Goal: Information Seeking & Learning: Learn about a topic

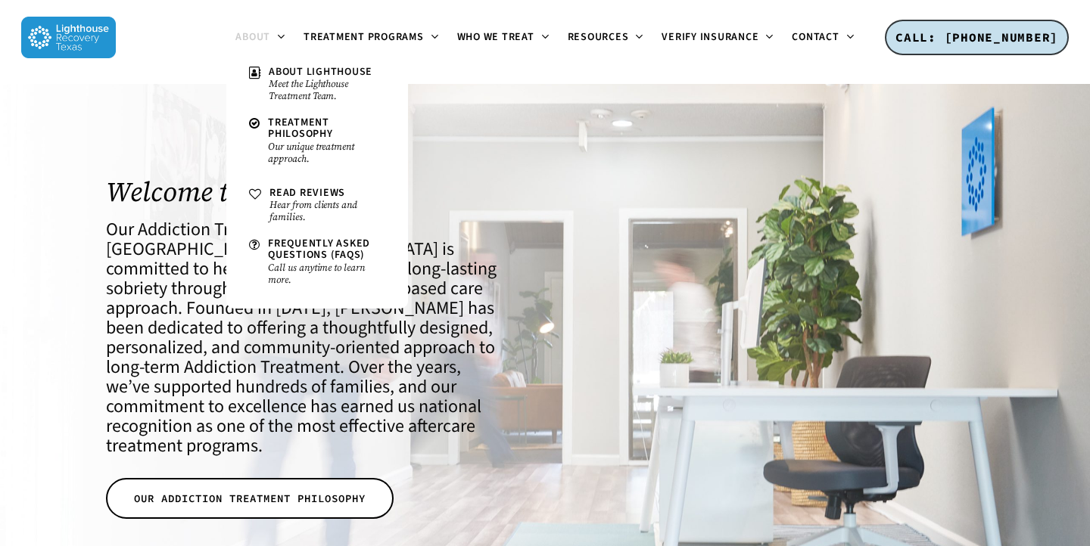
click at [266, 33] on span "About" at bounding box center [252, 37] width 35 height 15
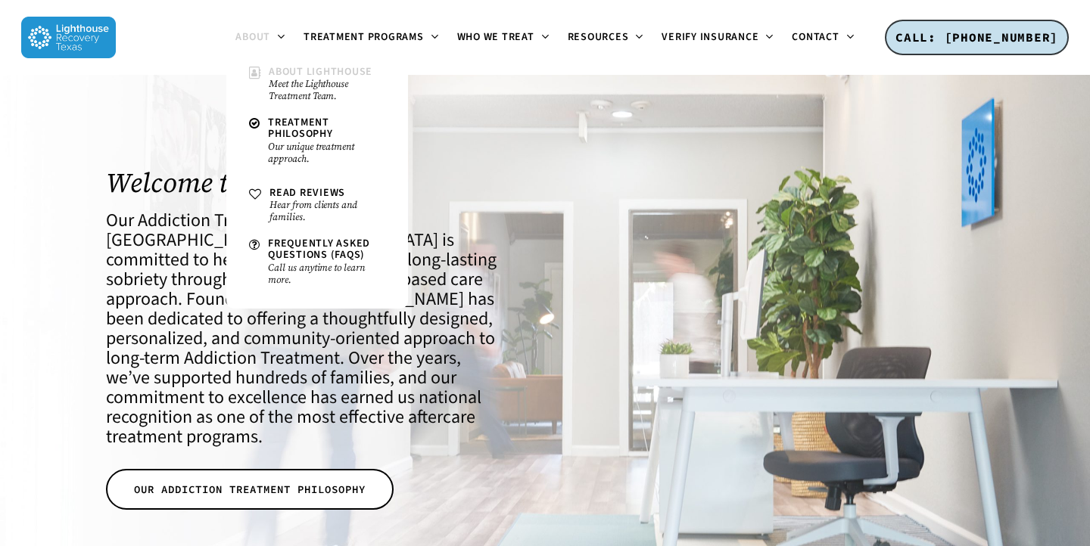
click at [276, 76] on span "About Lighthouse" at bounding box center [321, 71] width 104 height 15
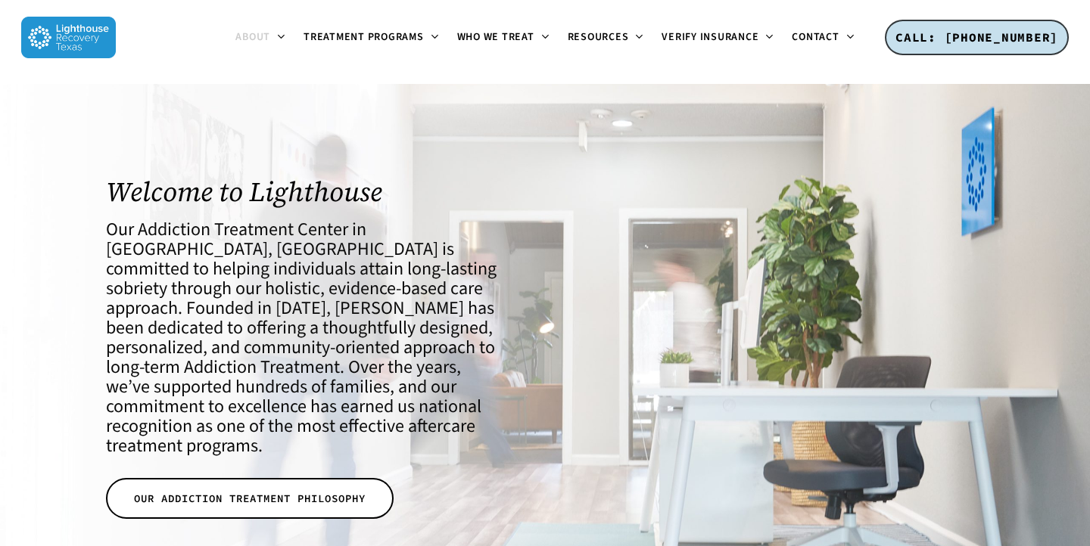
click at [96, 34] on img at bounding box center [68, 38] width 95 height 42
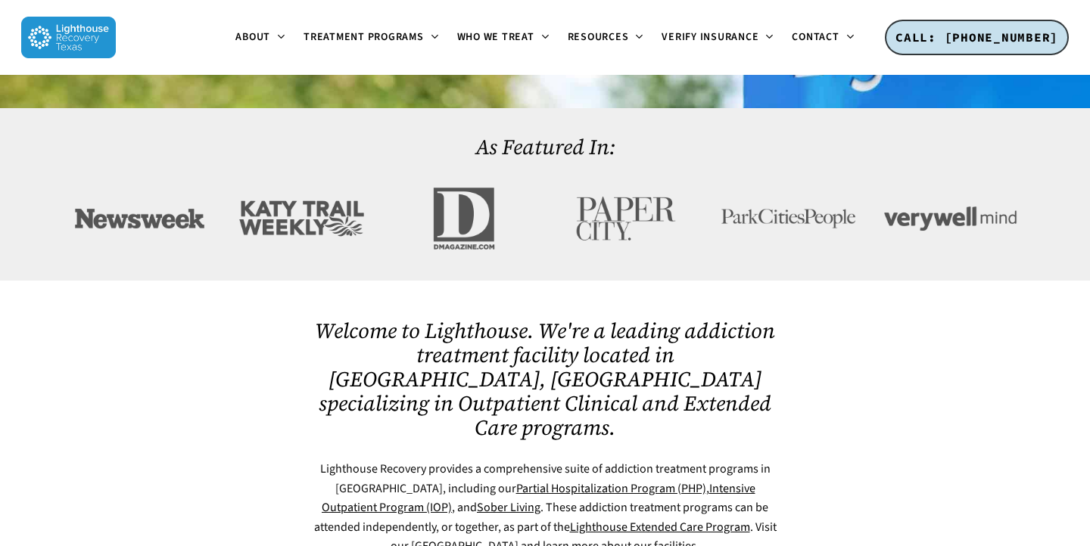
scroll to position [575, 0]
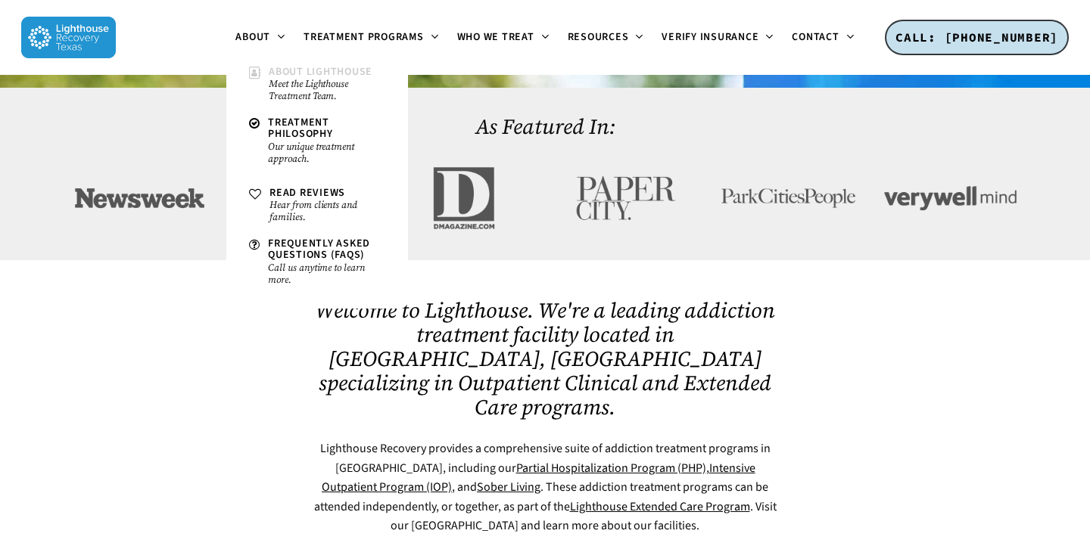
click at [272, 82] on small "Meet the Lighthouse Treatment Team." at bounding box center [327, 90] width 117 height 24
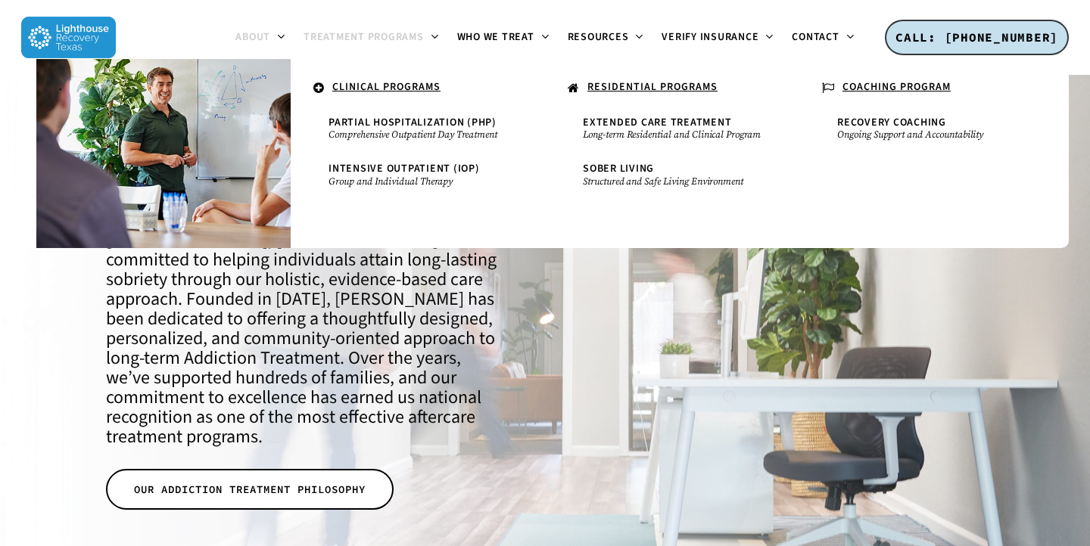
click at [343, 37] on span "Treatment Programs" at bounding box center [363, 37] width 120 height 15
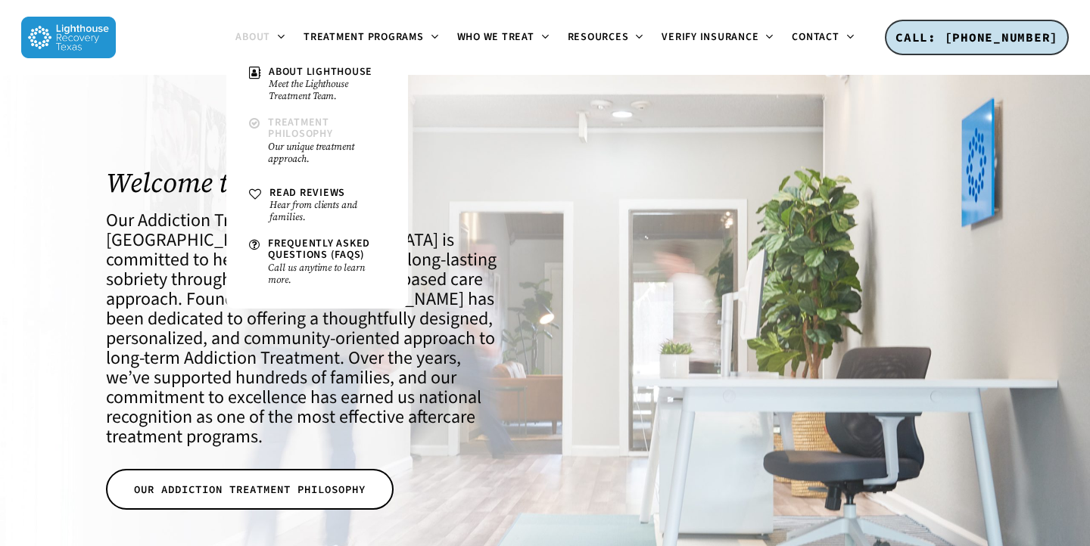
click at [284, 141] on small "Our unique treatment approach." at bounding box center [326, 153] width 117 height 24
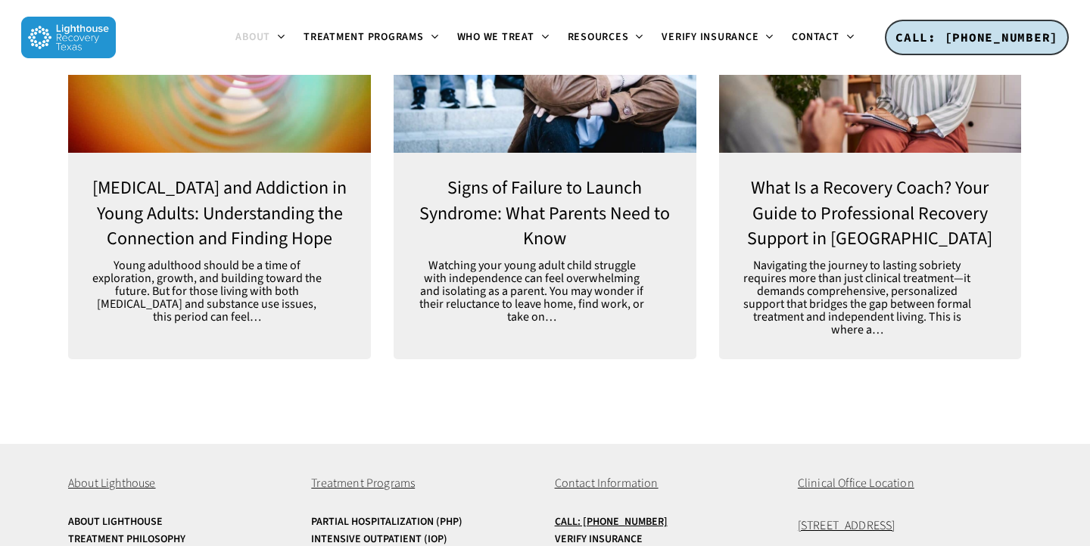
scroll to position [4200, 0]
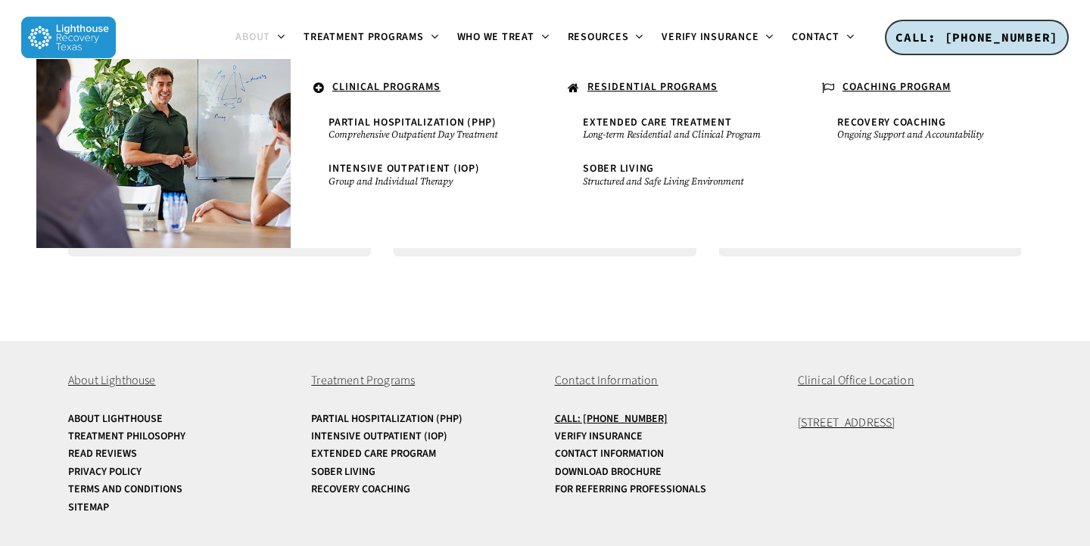
click at [375, 86] on u "CLINICAL PROGRAMS" at bounding box center [386, 86] width 108 height 15
click at [382, 131] on small "Comprehensive Outpatient Day Treatment" at bounding box center [417, 135] width 179 height 12
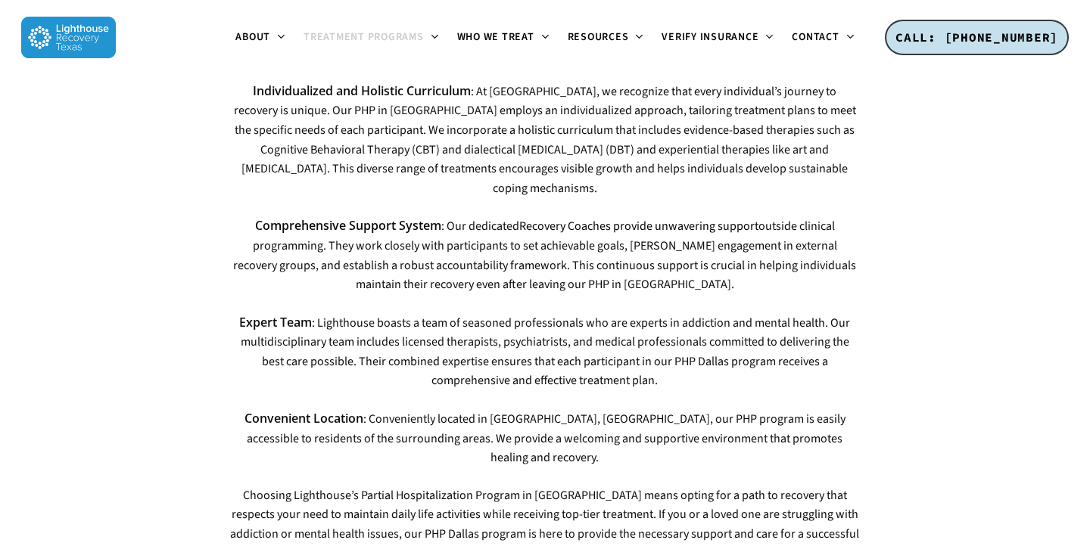
scroll to position [2034, 0]
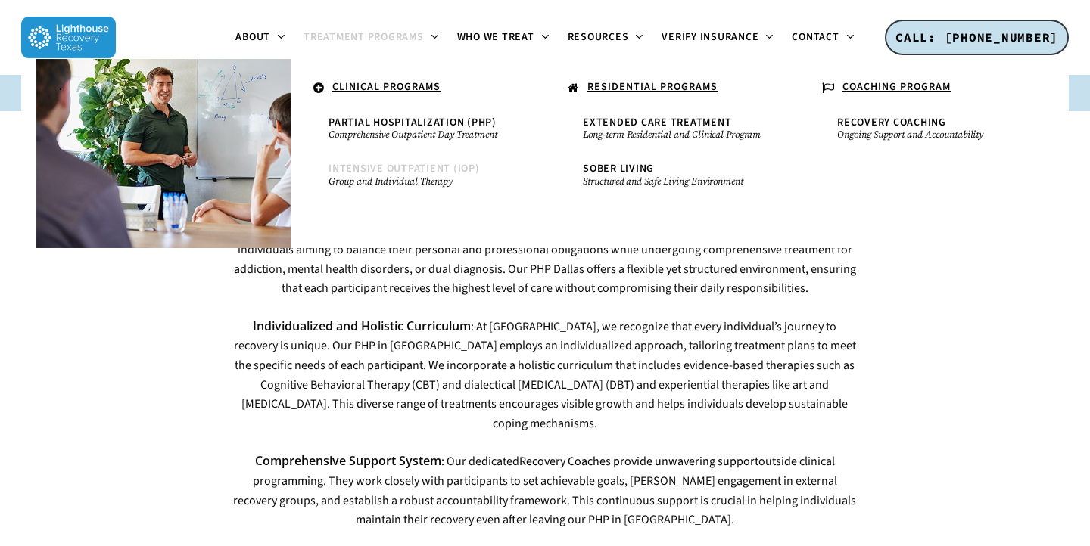
click at [395, 167] on span "Intensive Outpatient (IOP)" at bounding box center [403, 168] width 151 height 15
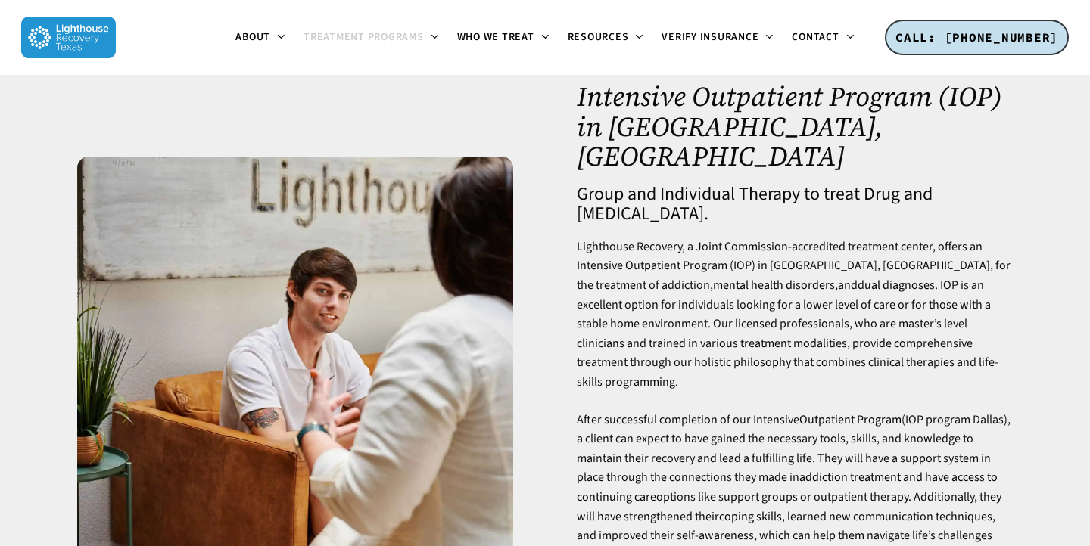
scroll to position [37, 0]
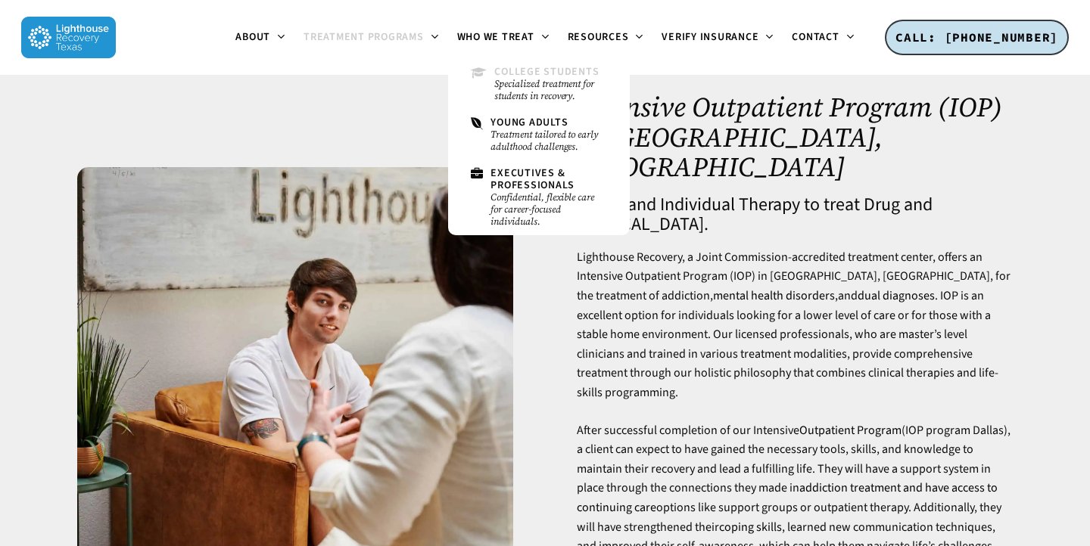
click at [530, 79] on small "Specialized treatment for students in recovery." at bounding box center [550, 90] width 112 height 24
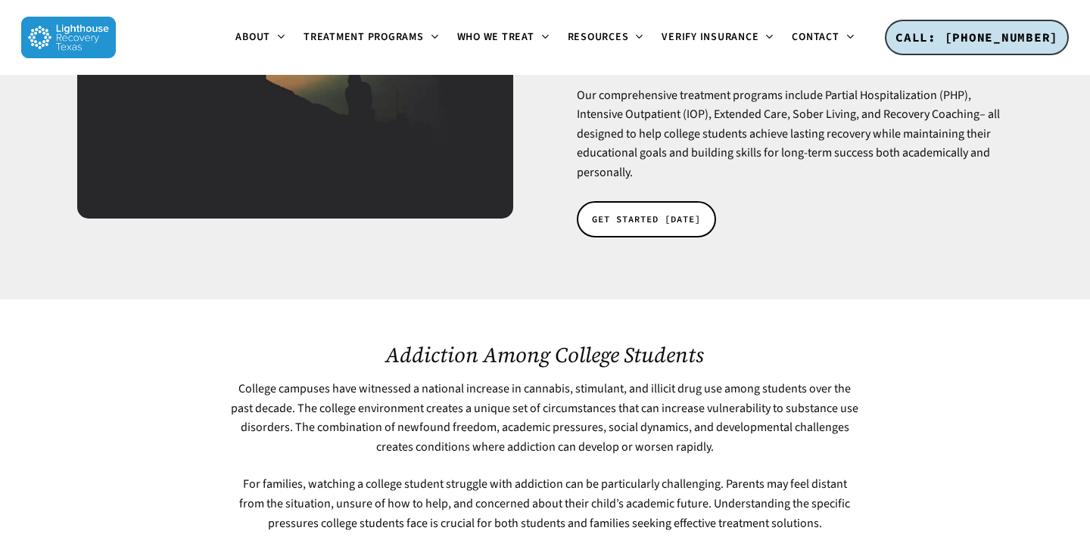
scroll to position [37, 0]
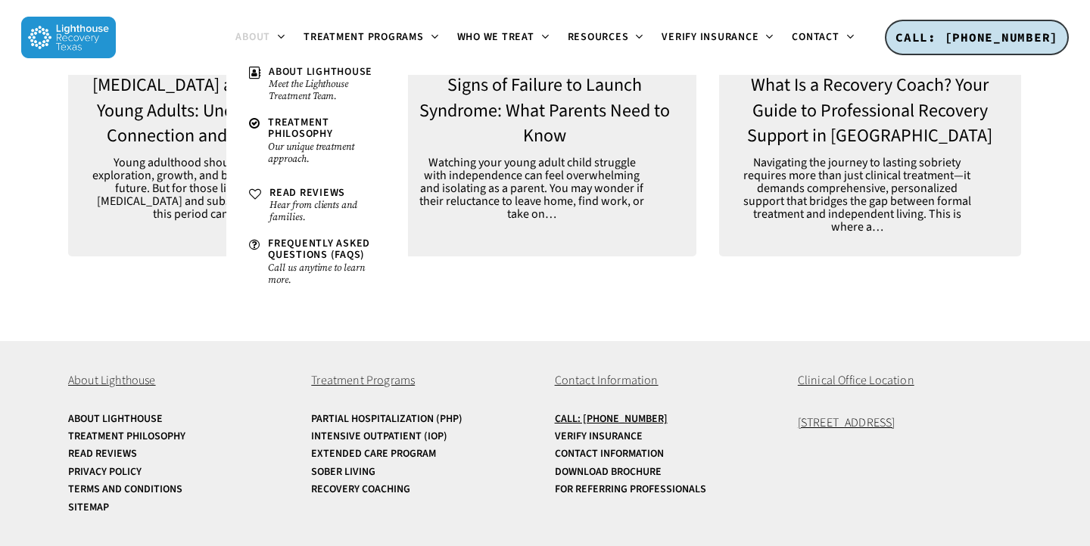
scroll to position [4209, 0]
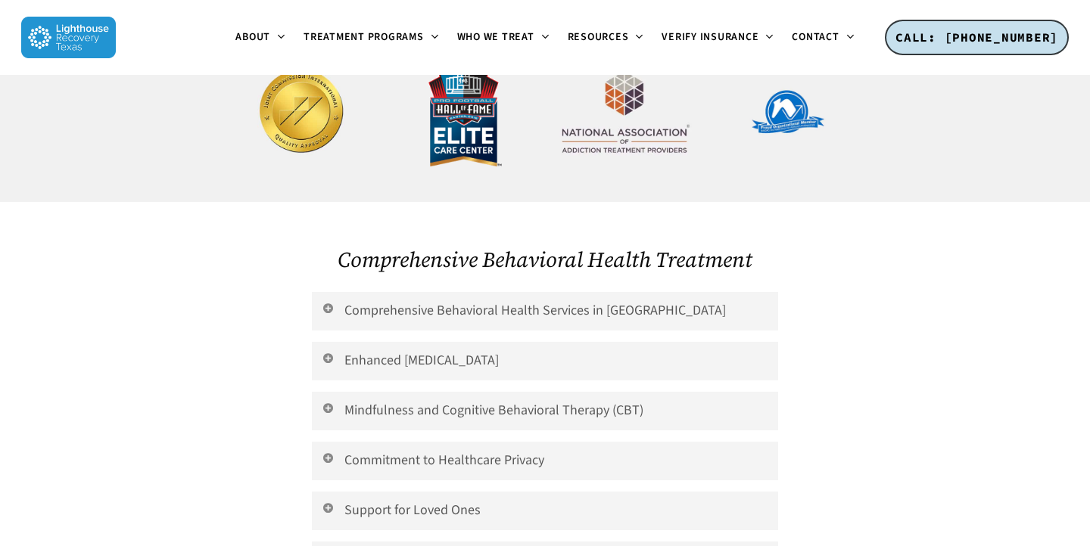
scroll to position [3253, 0]
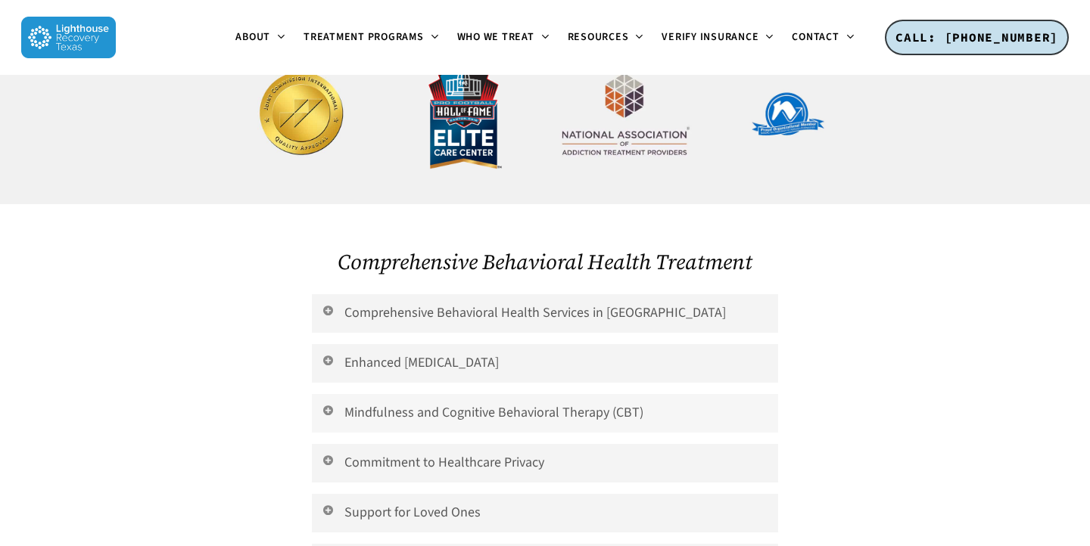
click at [445, 394] on link "Mindfulness and Cognitive Behavioral Therapy (CBT)" at bounding box center [545, 413] width 467 height 39
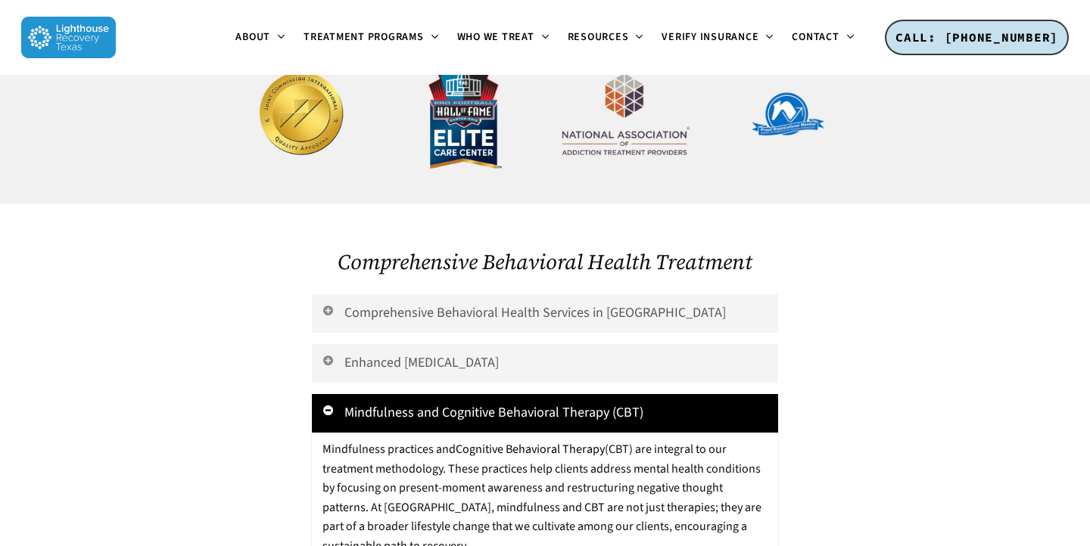
click at [445, 394] on link "Mindfulness and Cognitive Behavioral Therapy (CBT)" at bounding box center [545, 413] width 467 height 39
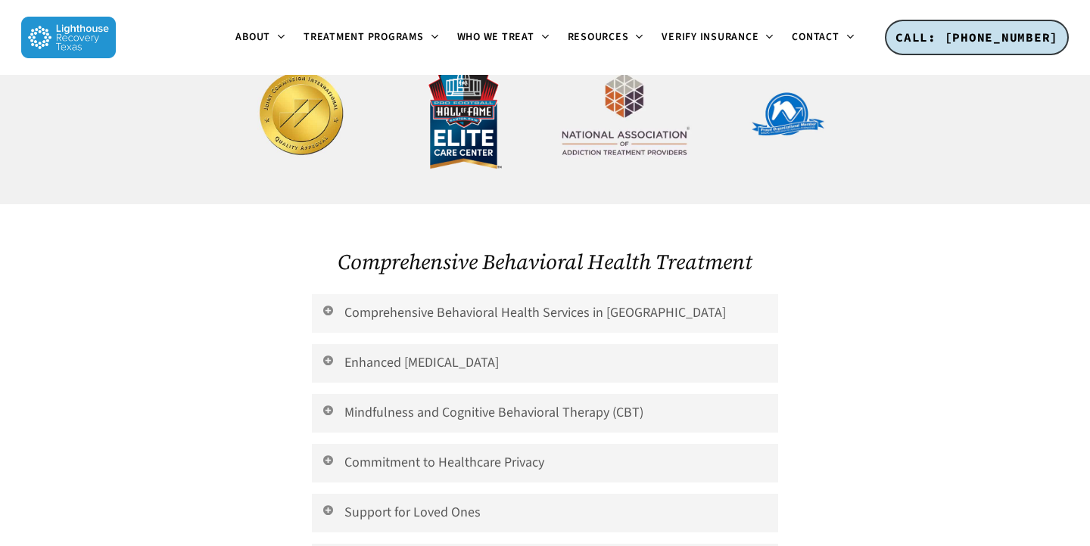
click at [423, 294] on link "Comprehensive Behavioral Health Services in Dallas-Fort Worth" at bounding box center [545, 313] width 467 height 39
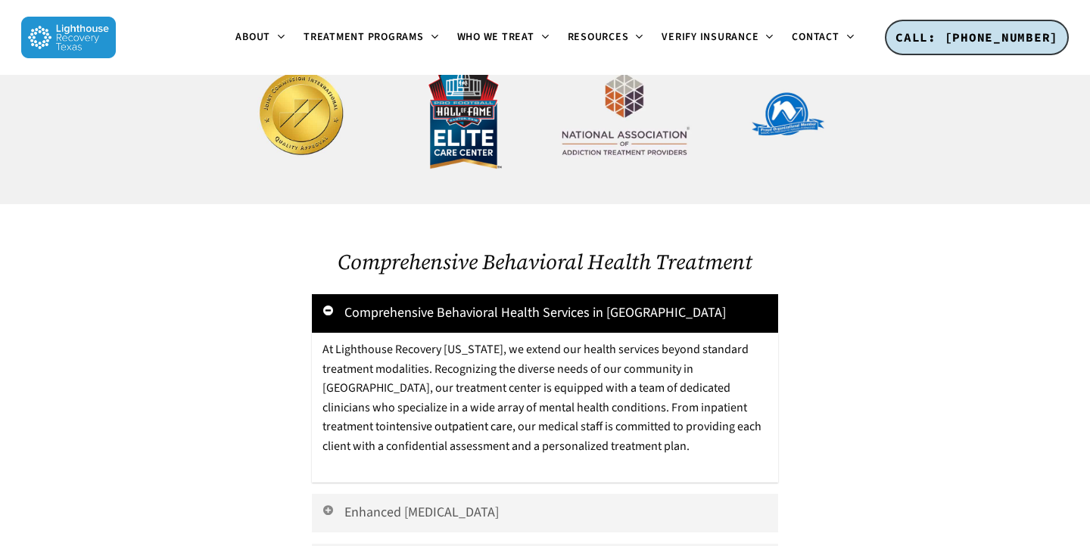
click at [423, 294] on link "Comprehensive Behavioral Health Services in Dallas-Fort Worth" at bounding box center [545, 313] width 467 height 39
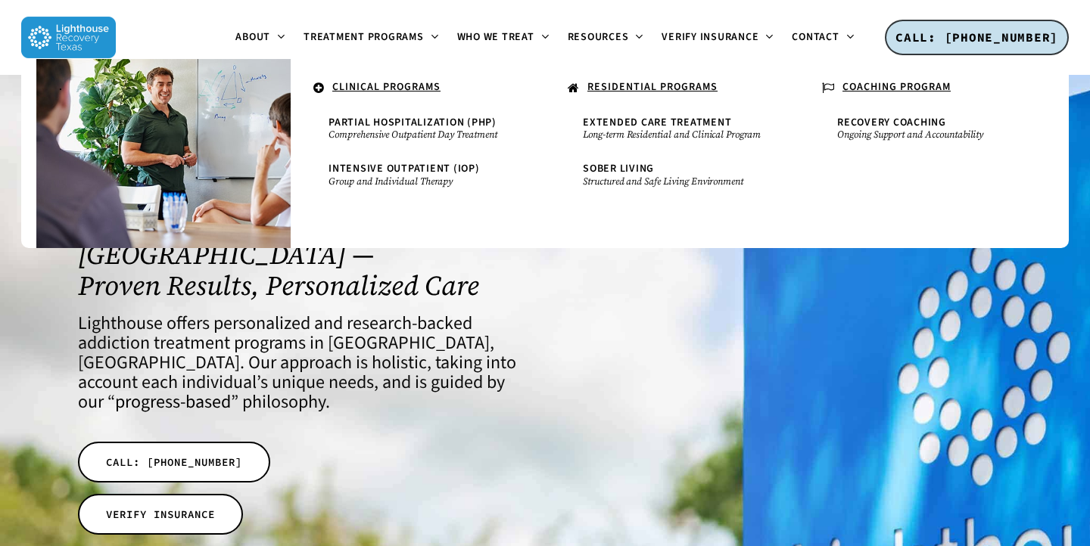
scroll to position [0, 0]
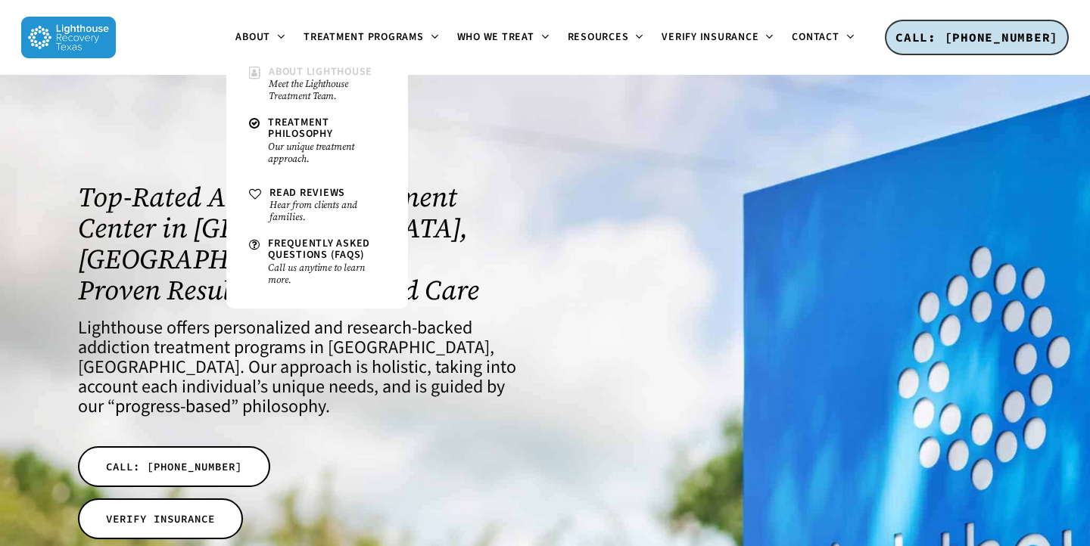
click at [269, 73] on span "About Lighthouse" at bounding box center [321, 71] width 104 height 15
